Goal: Check status: Check status

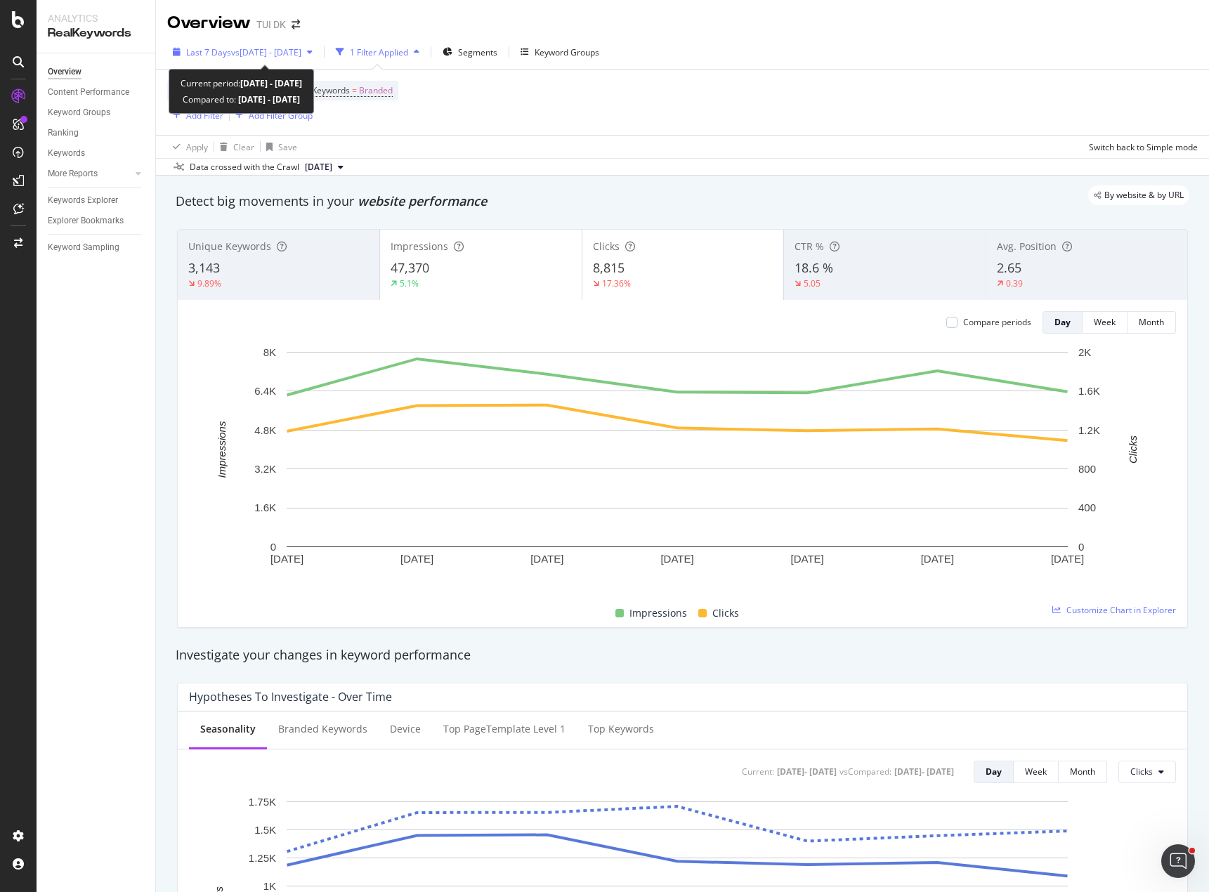
click at [248, 55] on span "vs 2024 Sep. 23rd - Sep. 29th" at bounding box center [266, 52] width 70 height 12
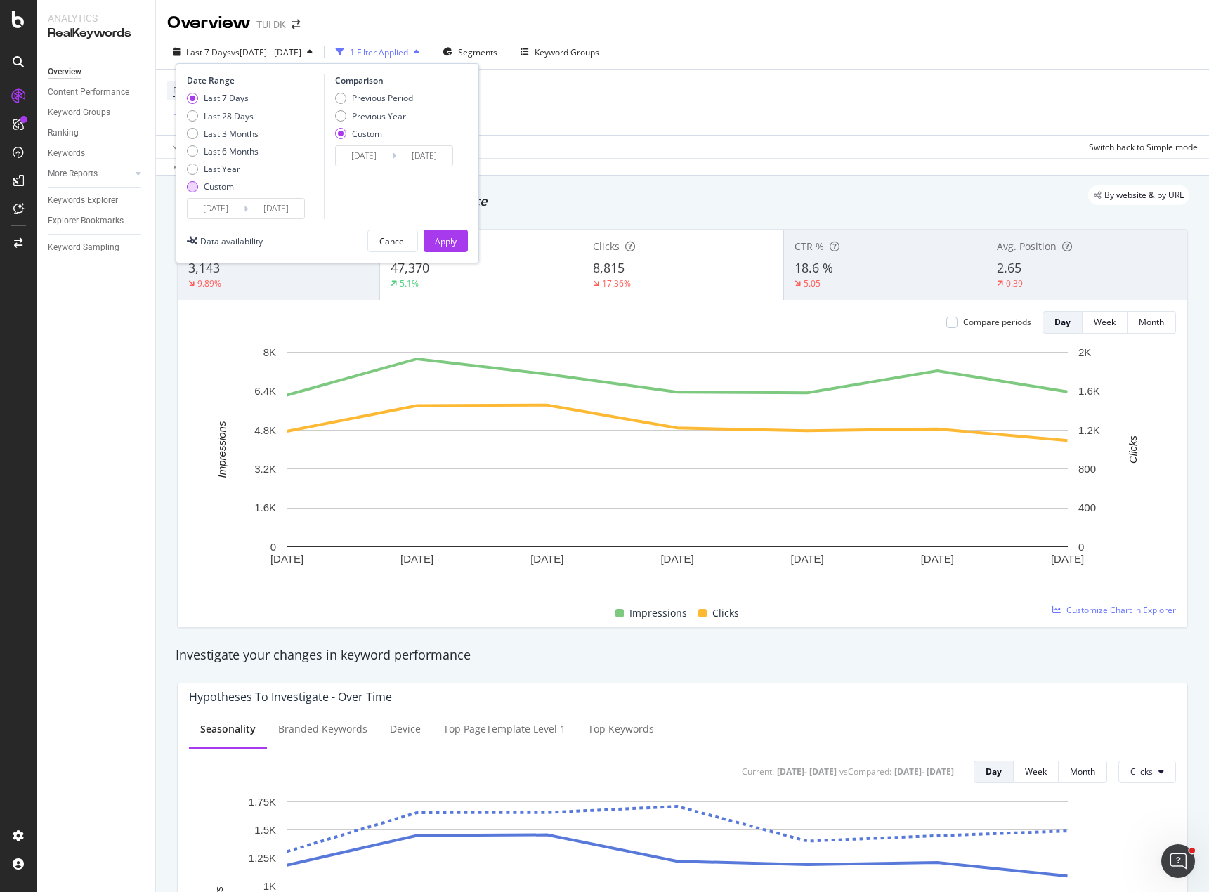
click at [189, 186] on div "Custom" at bounding box center [192, 186] width 11 height 11
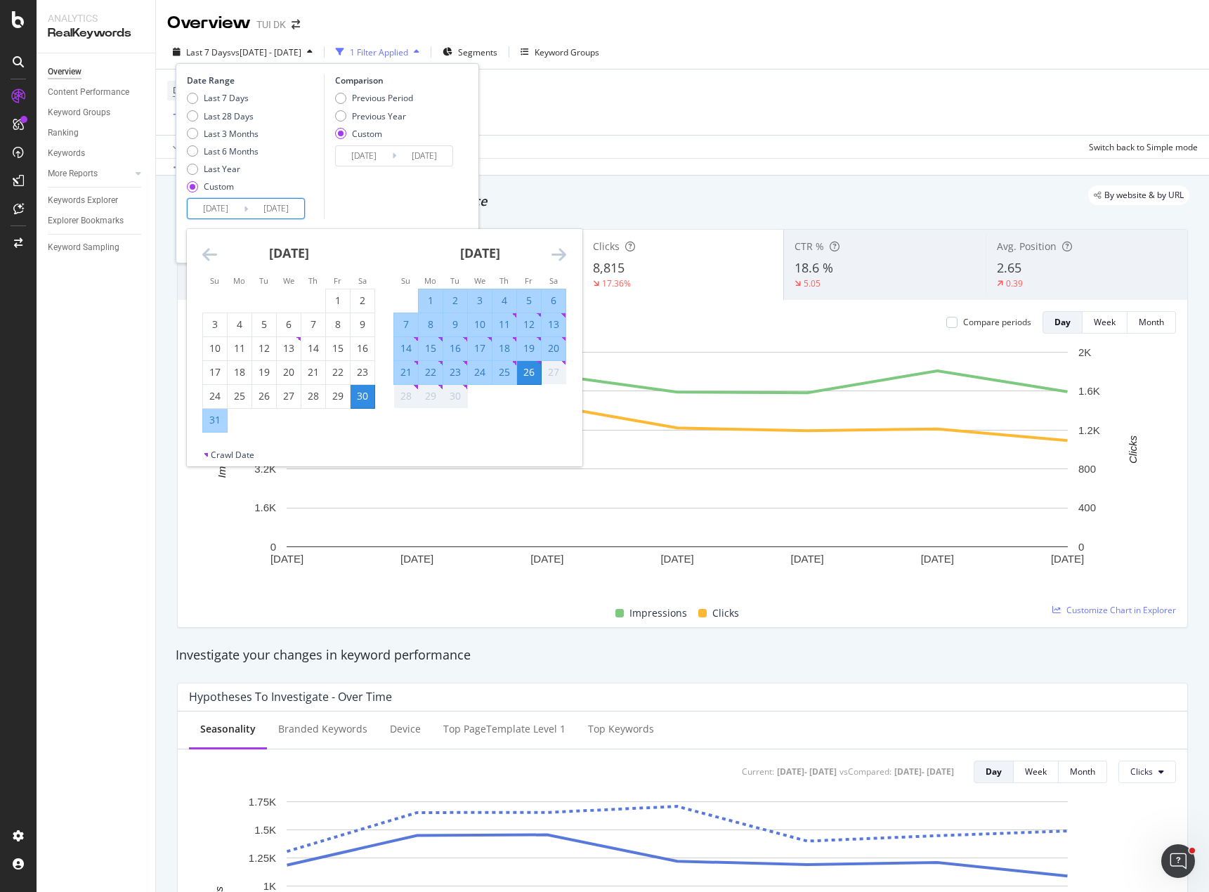
click at [211, 203] on input "2025/08/30" at bounding box center [216, 209] width 56 height 20
click at [424, 374] on div "22" at bounding box center [431, 372] width 24 height 14
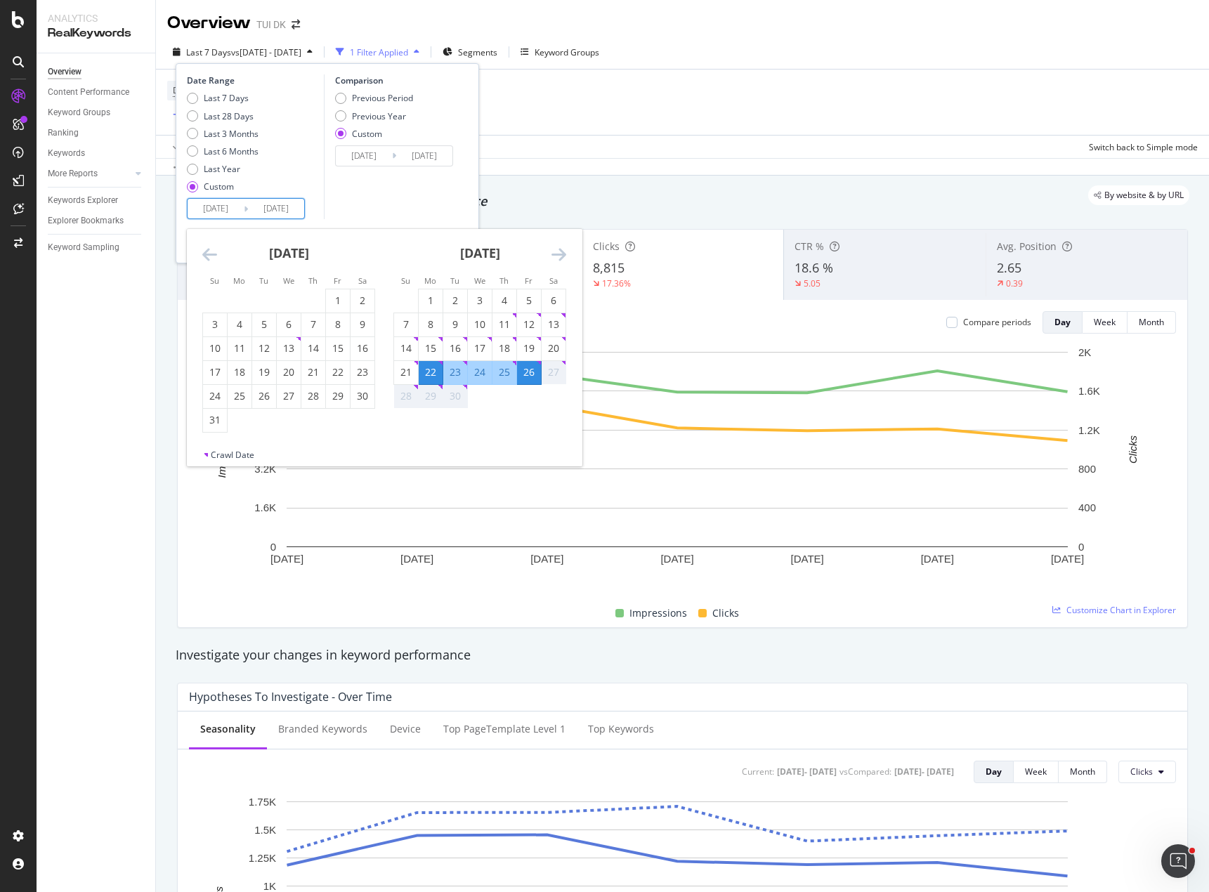
click at [408, 398] on div "28" at bounding box center [406, 396] width 24 height 14
click at [195, 100] on div "Last 7 Days" at bounding box center [192, 98] width 11 height 11
type input "2025/09/20"
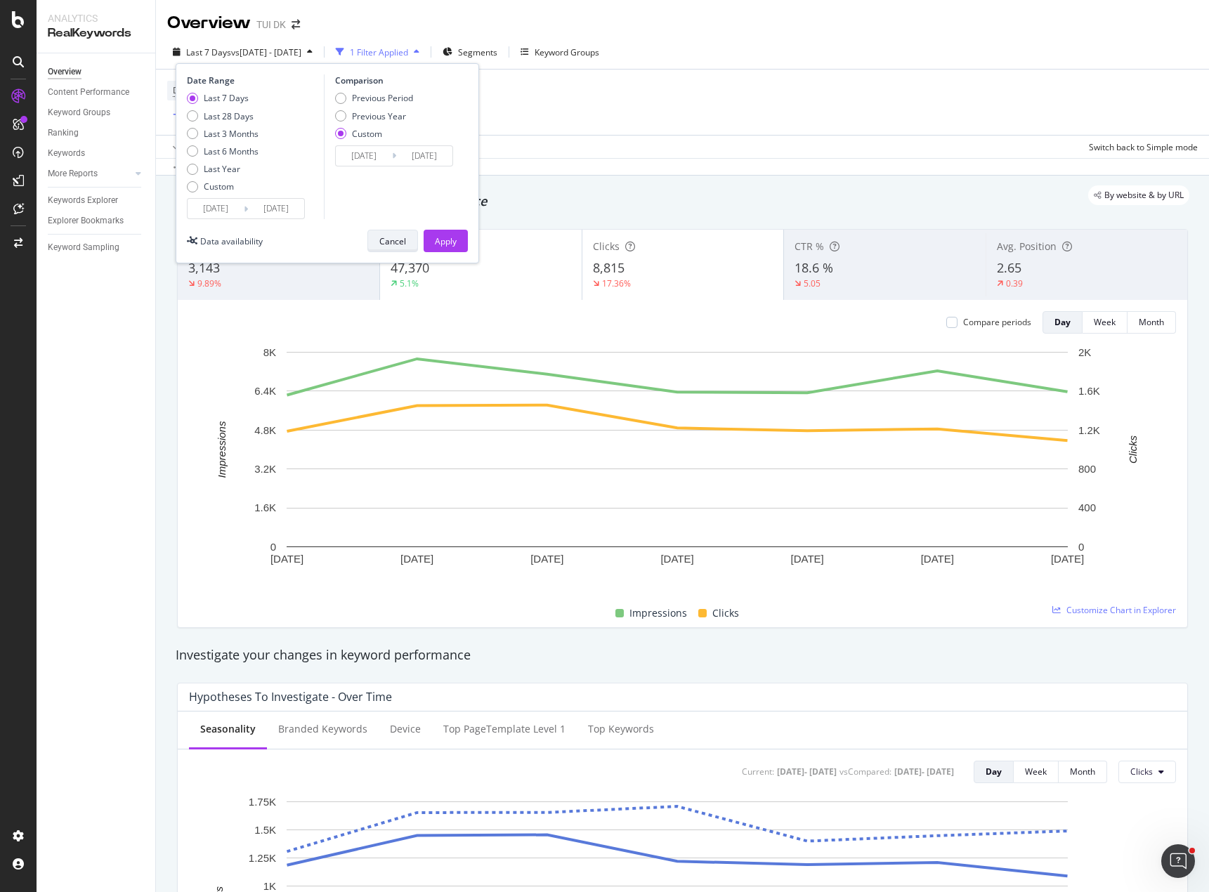
click at [384, 246] on div "Cancel" at bounding box center [392, 241] width 27 height 12
